Goal: Task Accomplishment & Management: Manage account settings

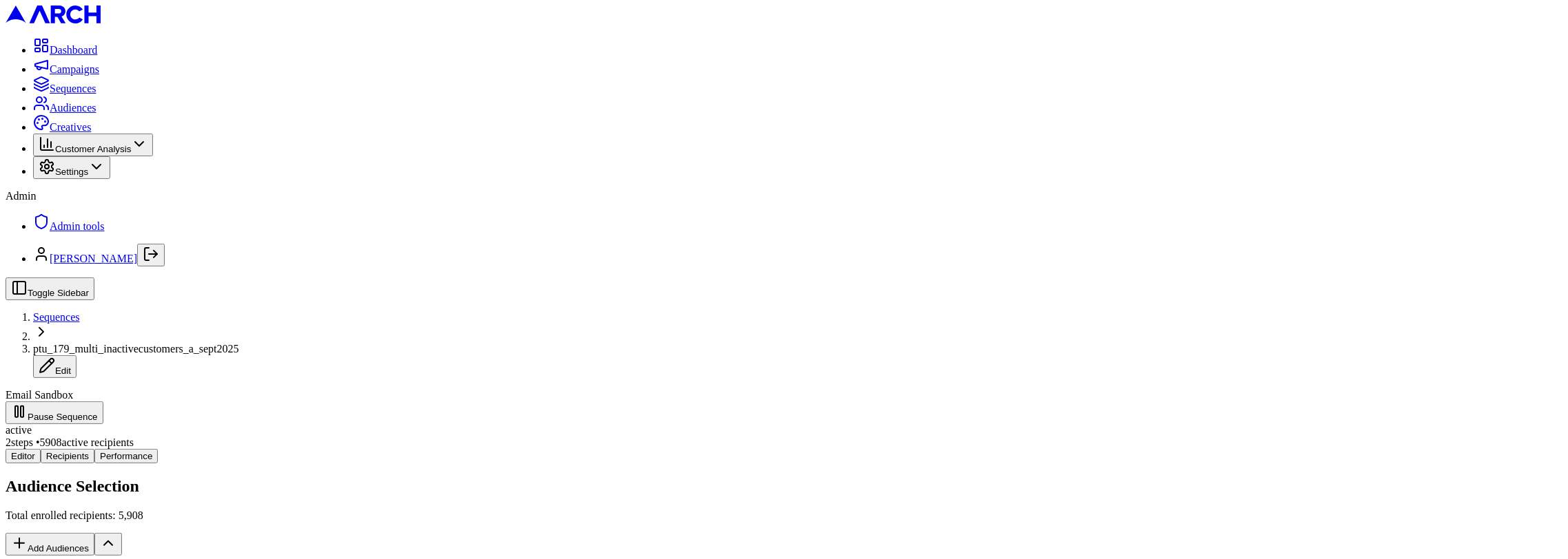
scroll to position [73, 0]
click at [154, 263] on icon "Log out" at bounding box center [152, 254] width 17 height 17
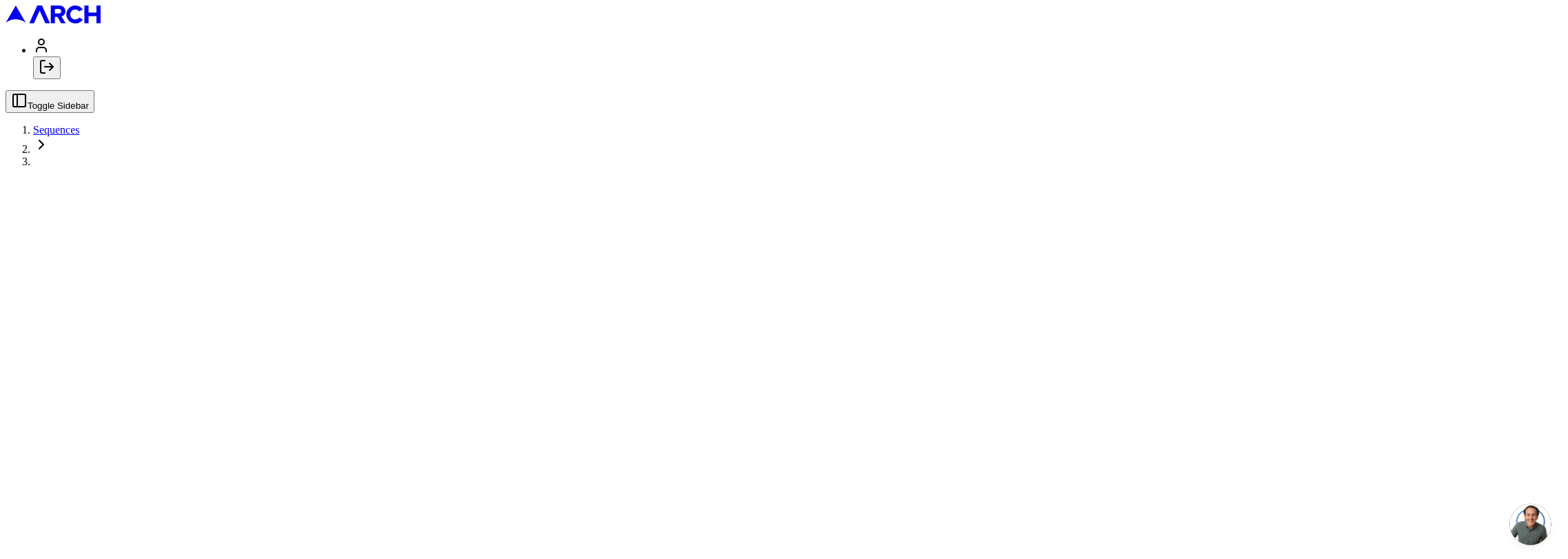
click at [56, 75] on icon "Log out" at bounding box center [47, 67] width 17 height 17
